Goal: Information Seeking & Learning: Learn about a topic

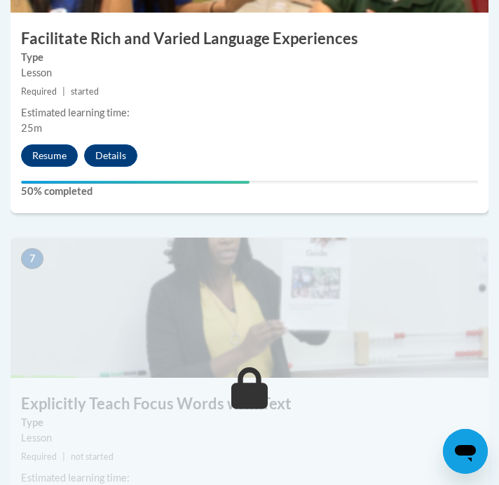
scroll to position [2420, 0]
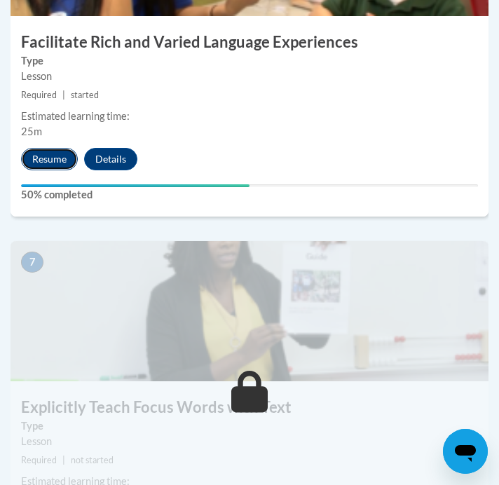
click at [55, 158] on button "Resume" at bounding box center [49, 159] width 57 height 22
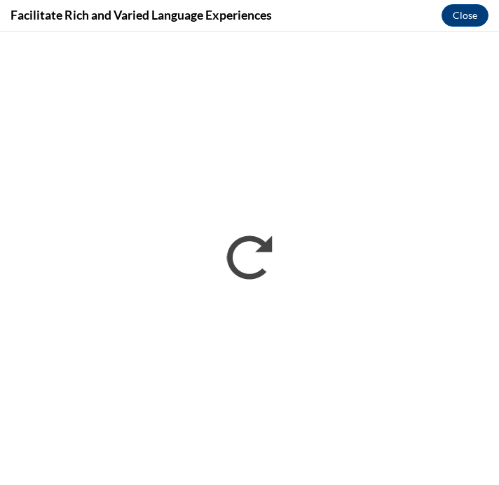
scroll to position [0, 0]
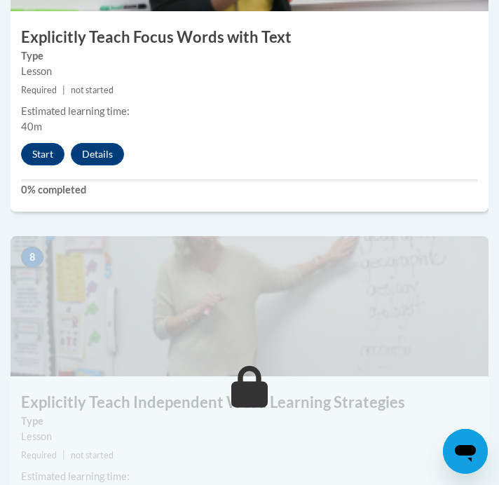
scroll to position [2739, 0]
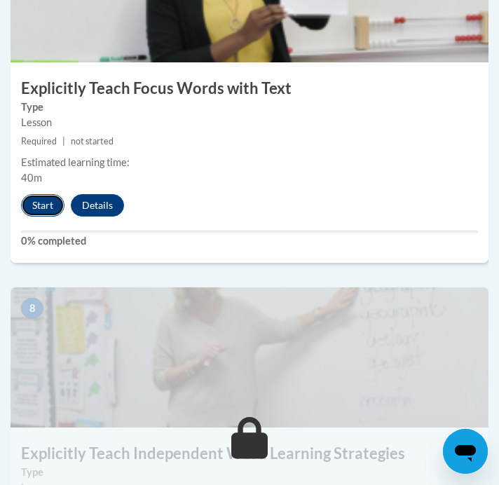
click at [48, 200] on button "Start" at bounding box center [42, 205] width 43 height 22
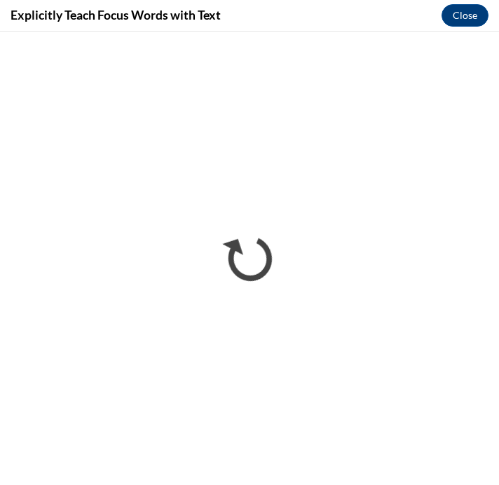
scroll to position [0, 0]
